Goal: Communication & Community: Answer question/provide support

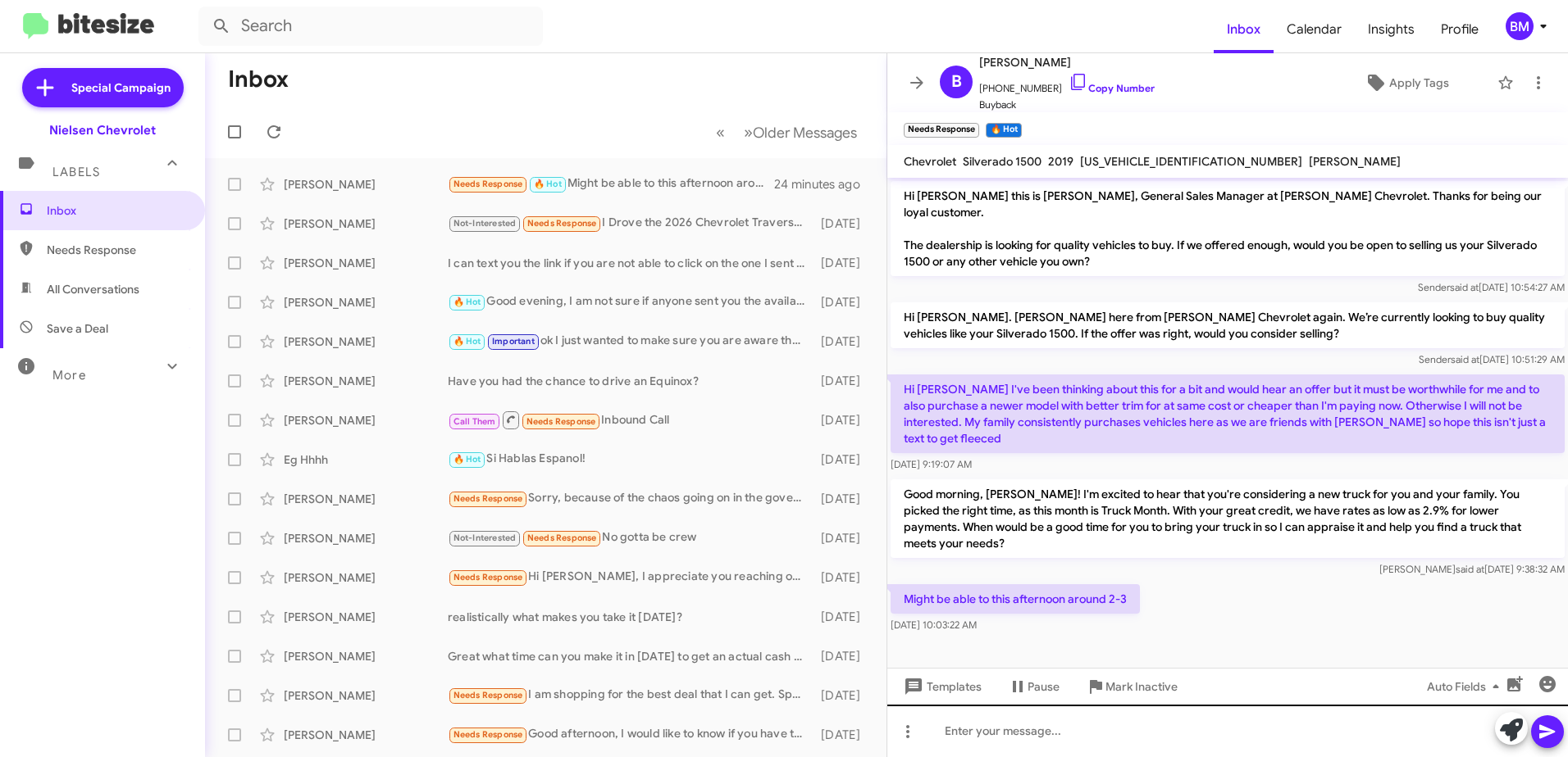
click at [999, 737] on div at bounding box center [1227, 731] width 680 height 52
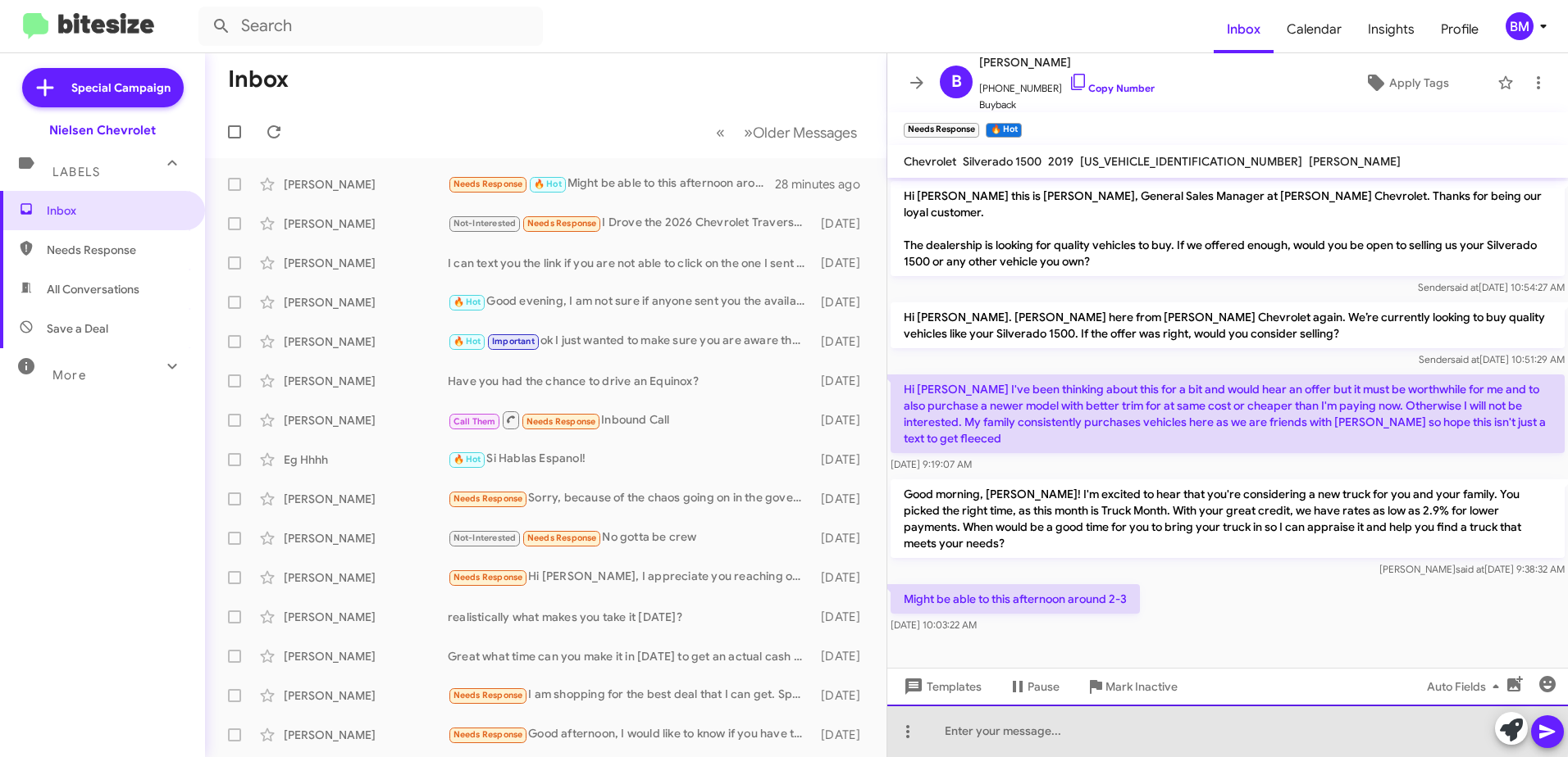
click at [1022, 726] on div at bounding box center [1227, 731] width 680 height 52
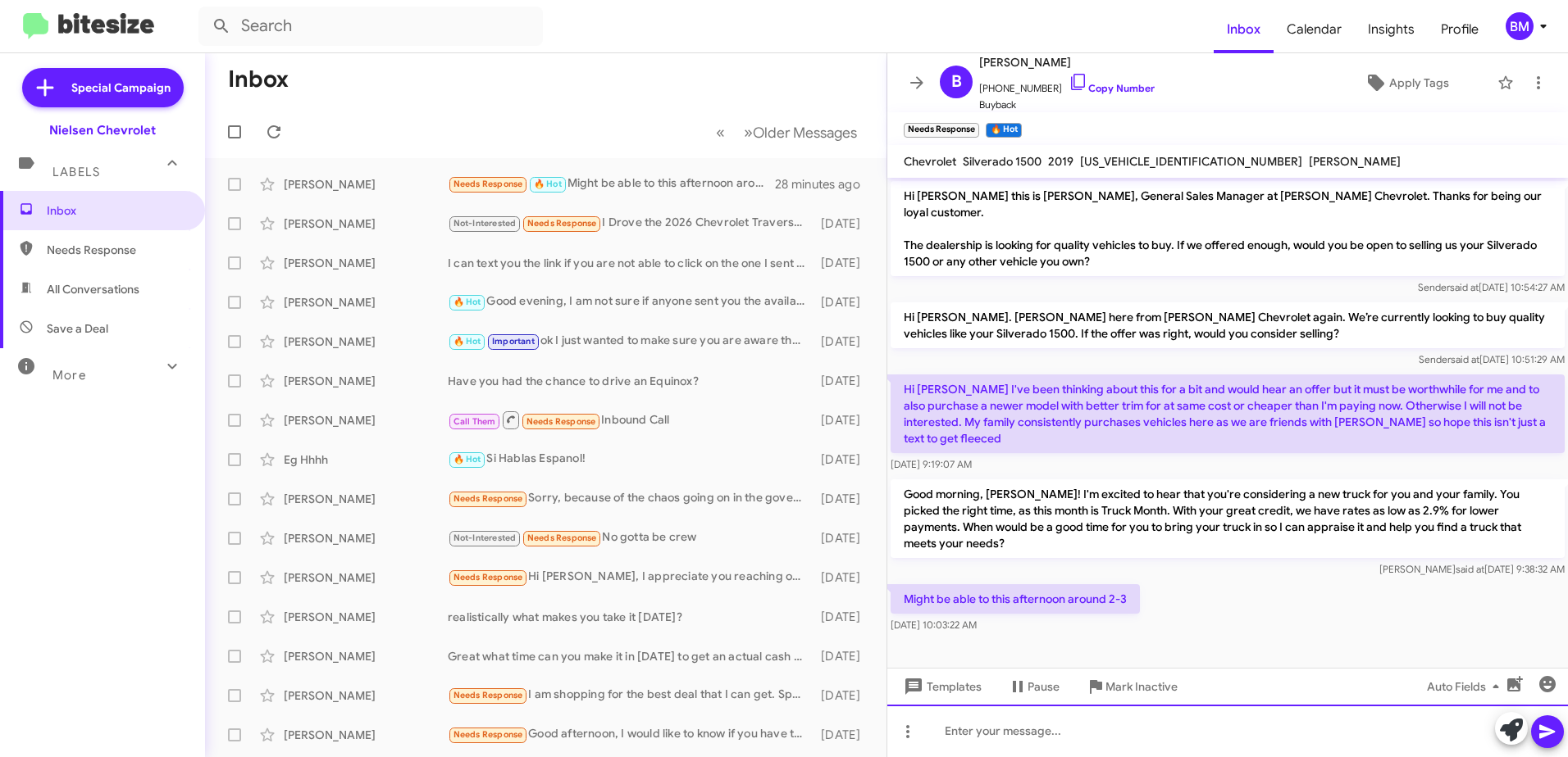
click at [1019, 730] on div at bounding box center [1227, 731] width 680 height 52
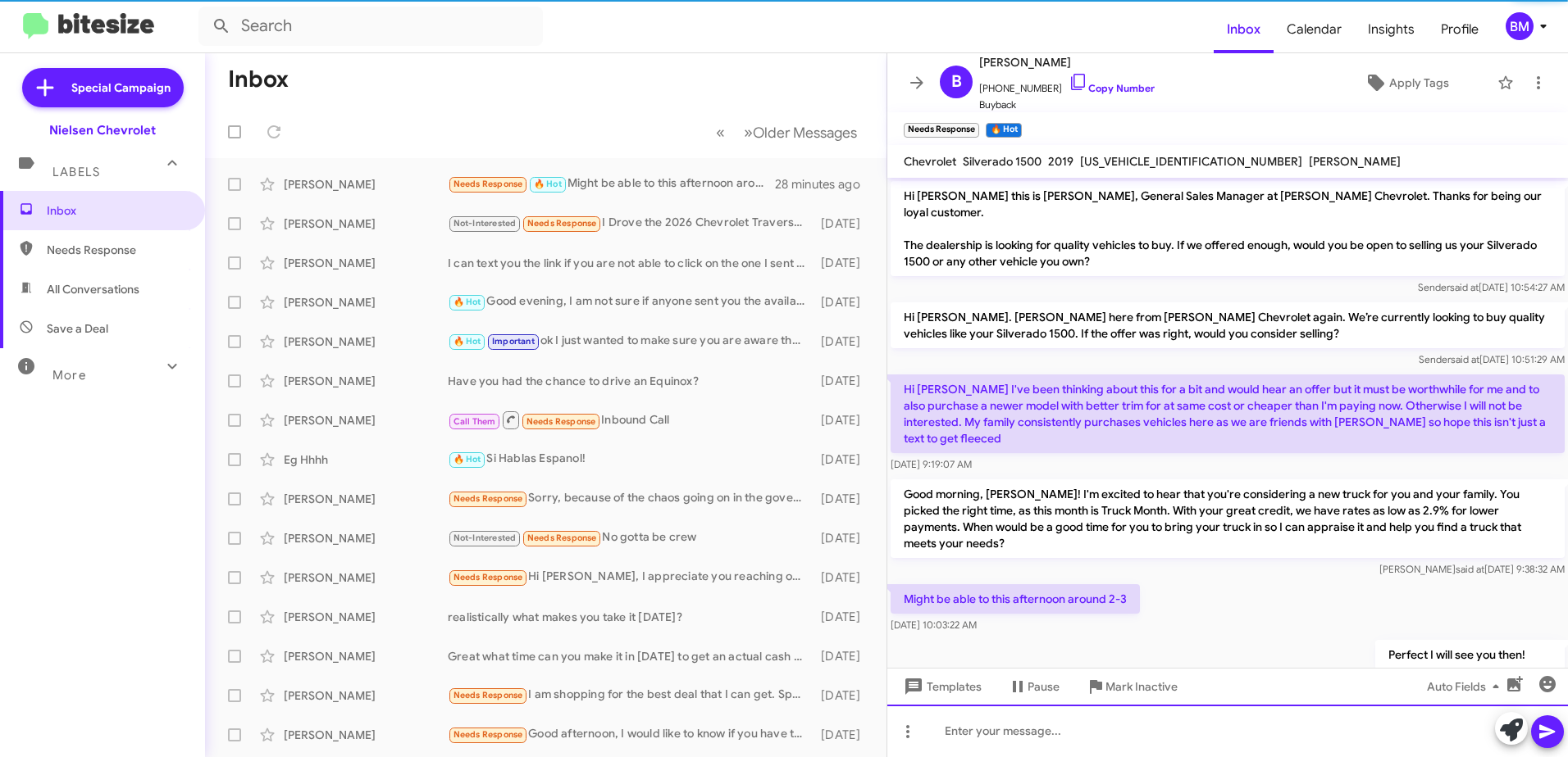
scroll to position [17, 0]
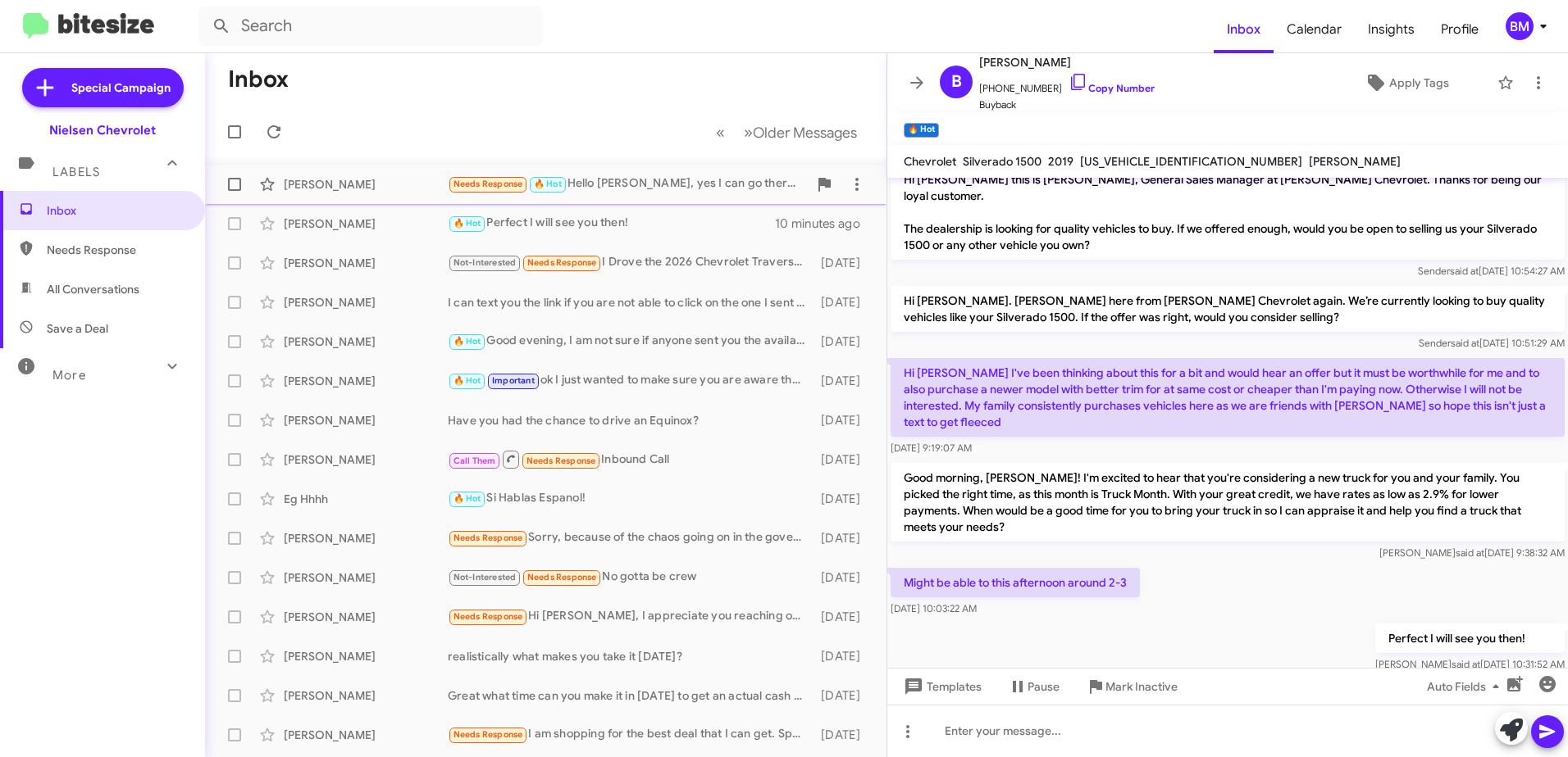
click at [631, 173] on div "[PERSON_NAME] Needs Response 🔥 Hot Hello [PERSON_NAME], yes I can go there [DAT…" at bounding box center [546, 184] width 655 height 33
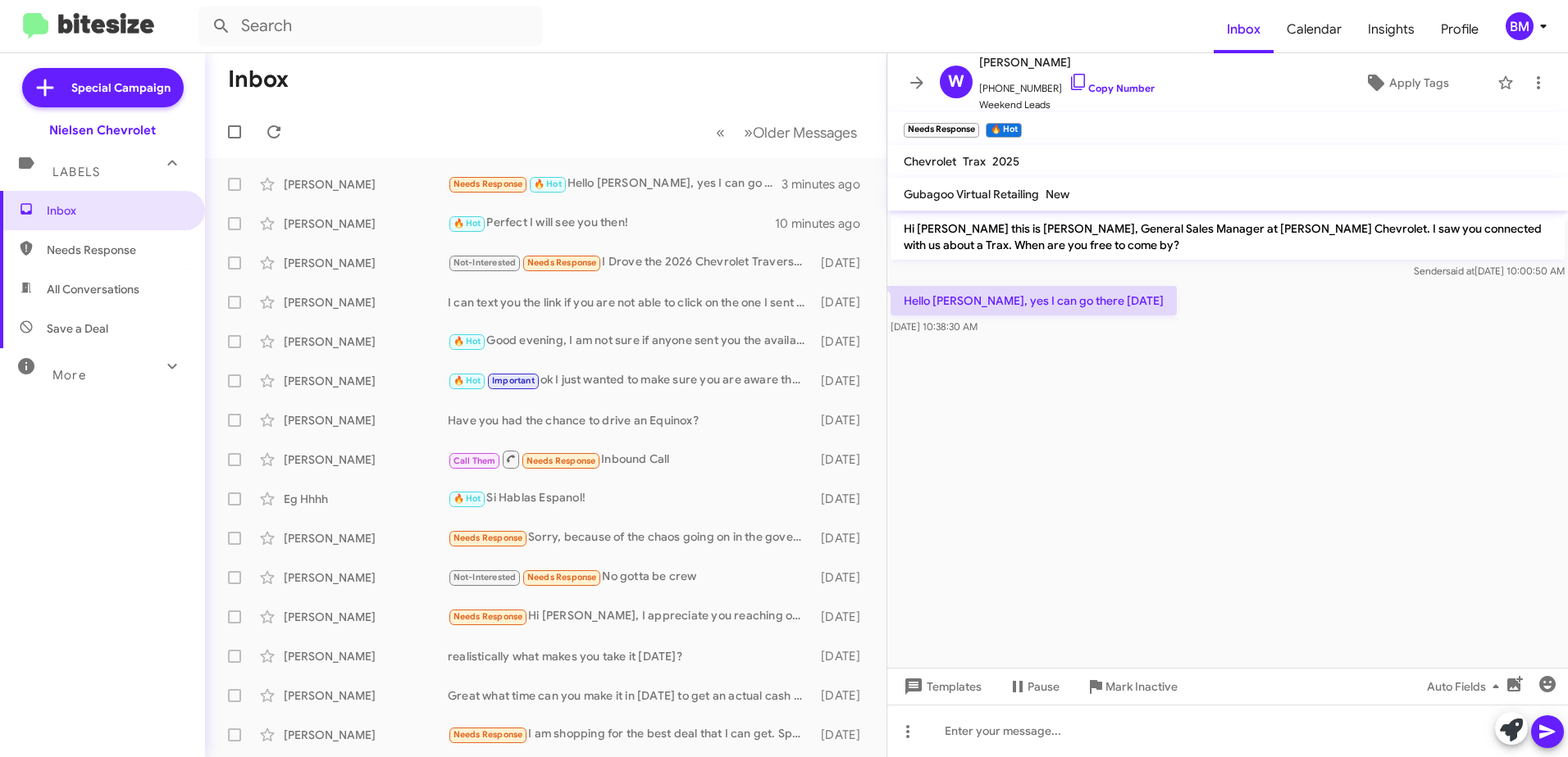
click at [1102, 384] on cdk-virtual-scroll-viewport "Hi [PERSON_NAME] this is [PERSON_NAME], General Sales Manager at [PERSON_NAME] …" at bounding box center [1227, 439] width 680 height 458
click at [1095, 404] on cdk-virtual-scroll-viewport "Hi [PERSON_NAME] this is [PERSON_NAME], General Sales Manager at [PERSON_NAME] …" at bounding box center [1227, 439] width 680 height 458
click at [1086, 426] on cdk-virtual-scroll-viewport "Hi [PERSON_NAME] this is [PERSON_NAME], General Sales Manager at [PERSON_NAME] …" at bounding box center [1227, 439] width 680 height 458
click at [1082, 431] on cdk-virtual-scroll-viewport "Hi [PERSON_NAME] this is [PERSON_NAME], General Sales Manager at [PERSON_NAME] …" at bounding box center [1227, 439] width 680 height 458
click at [1081, 431] on cdk-virtual-scroll-viewport "Hi [PERSON_NAME] this is [PERSON_NAME], General Sales Manager at [PERSON_NAME] …" at bounding box center [1227, 439] width 680 height 458
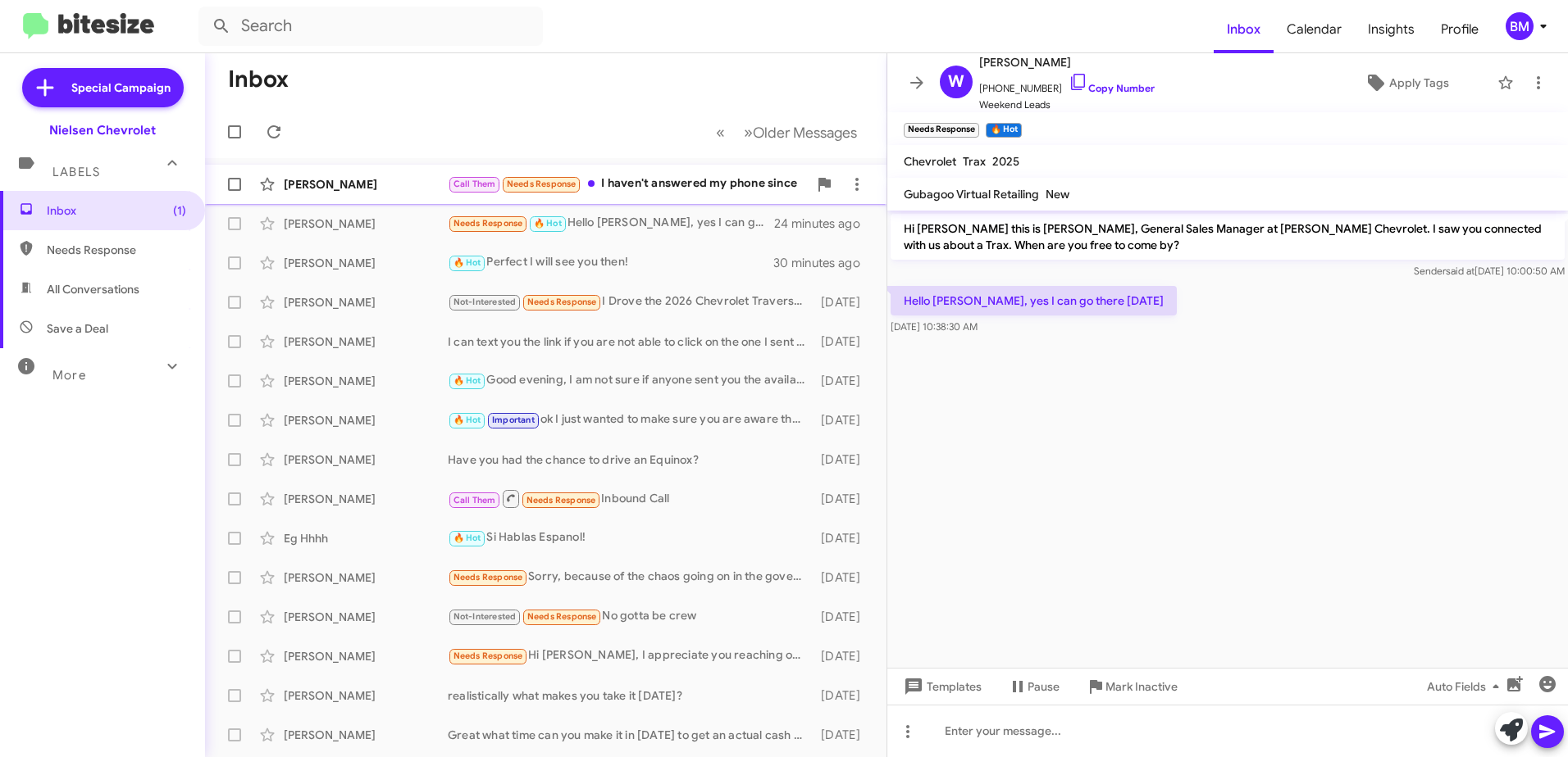
click at [699, 182] on div "Call Them Needs Response I haven't answered my phone since" at bounding box center [628, 184] width 360 height 19
